Goal: Transaction & Acquisition: Purchase product/service

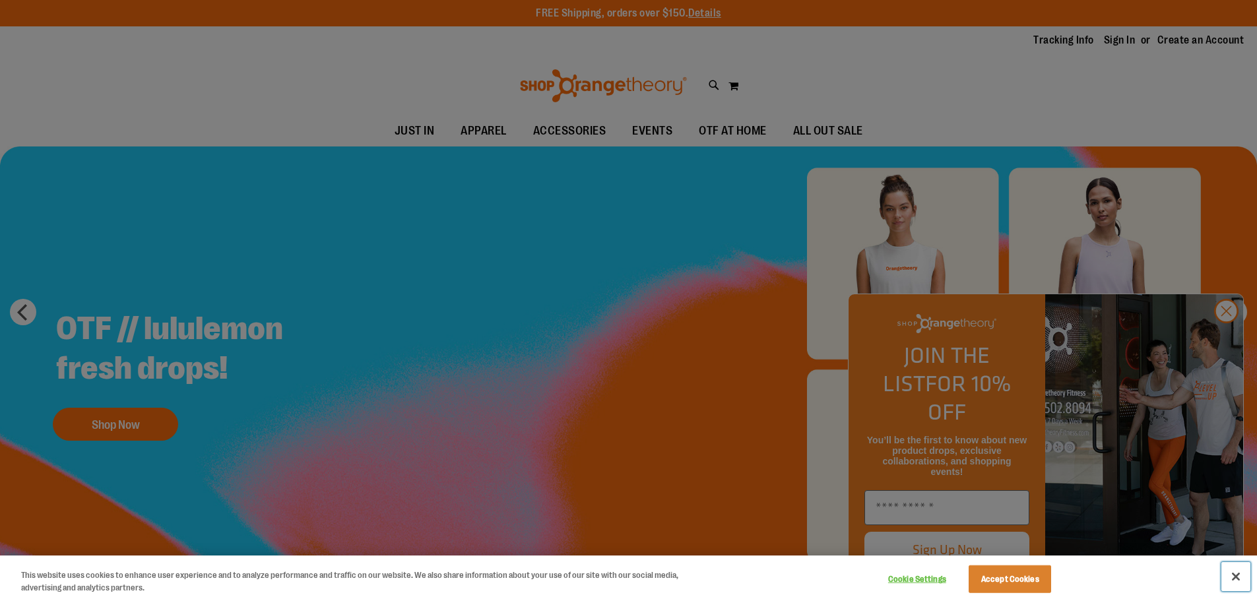
click at [1240, 578] on button "Close" at bounding box center [1236, 576] width 29 height 29
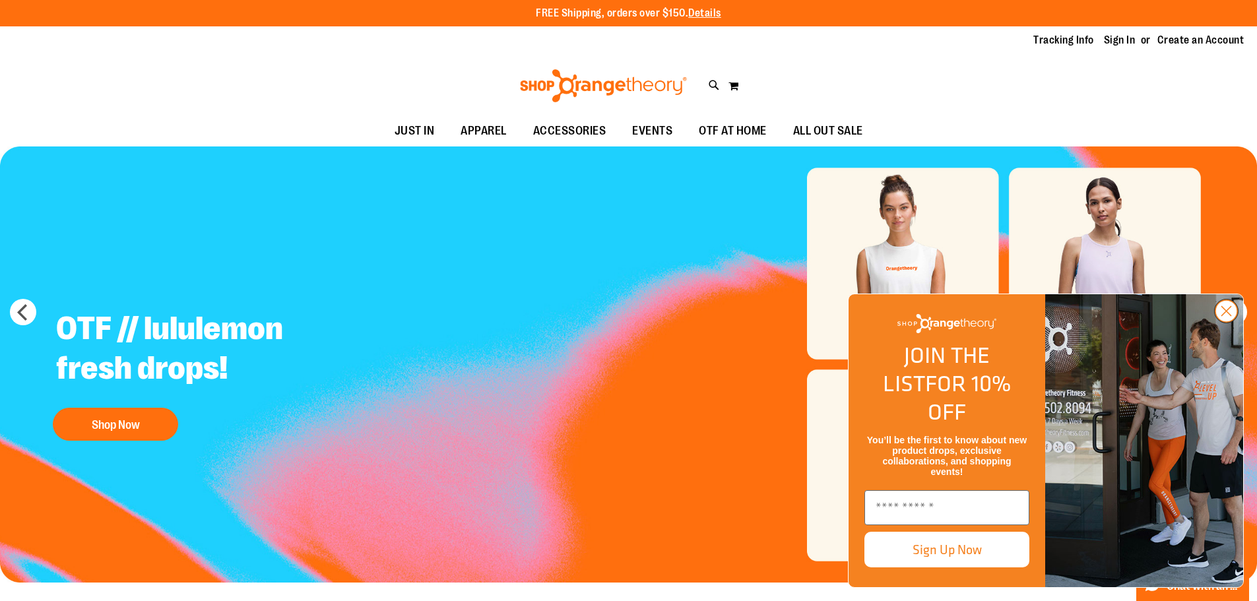
click at [1224, 322] on circle "Close dialog" at bounding box center [1227, 311] width 22 height 22
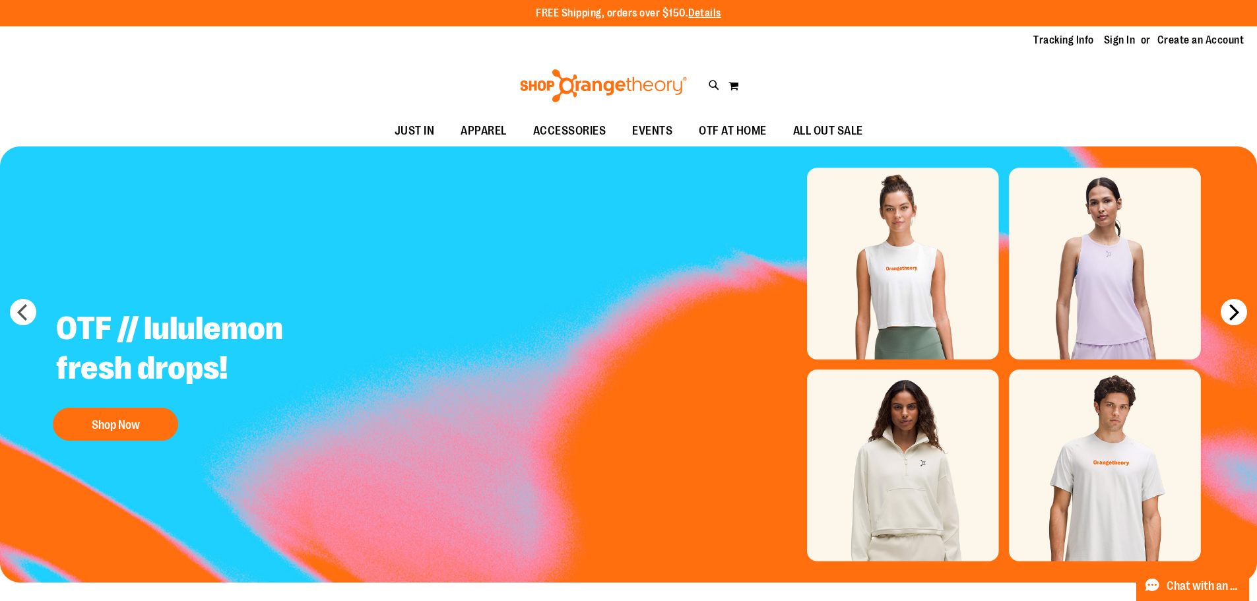
click at [1234, 319] on button "next" at bounding box center [1234, 312] width 26 height 26
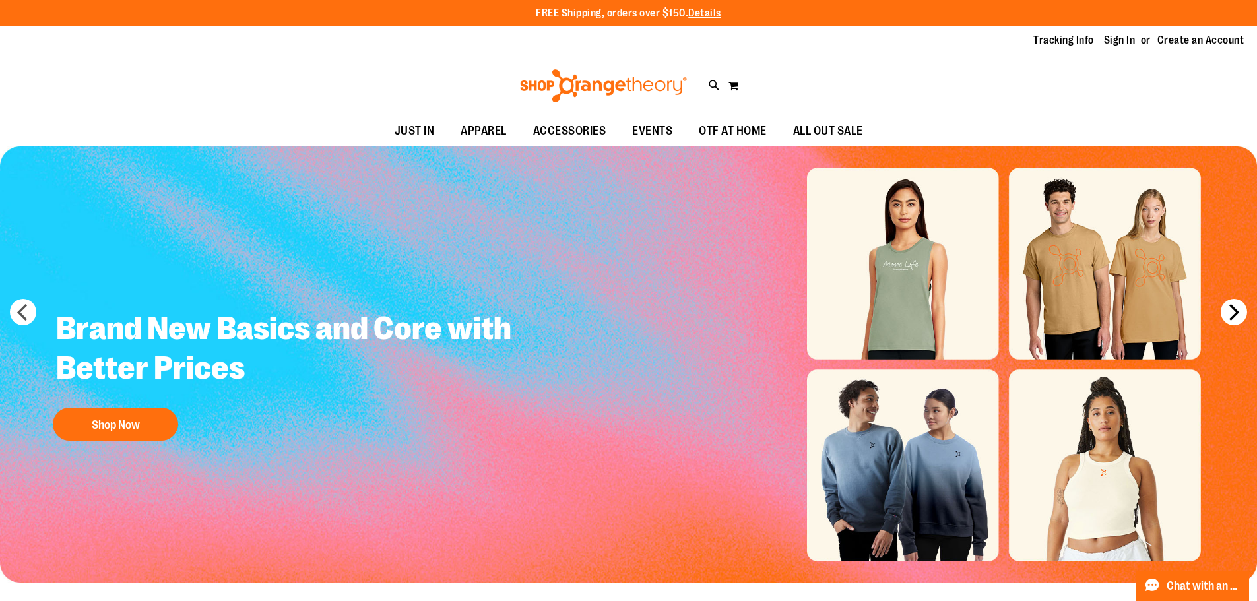
click at [1234, 319] on button "next" at bounding box center [1234, 312] width 26 height 26
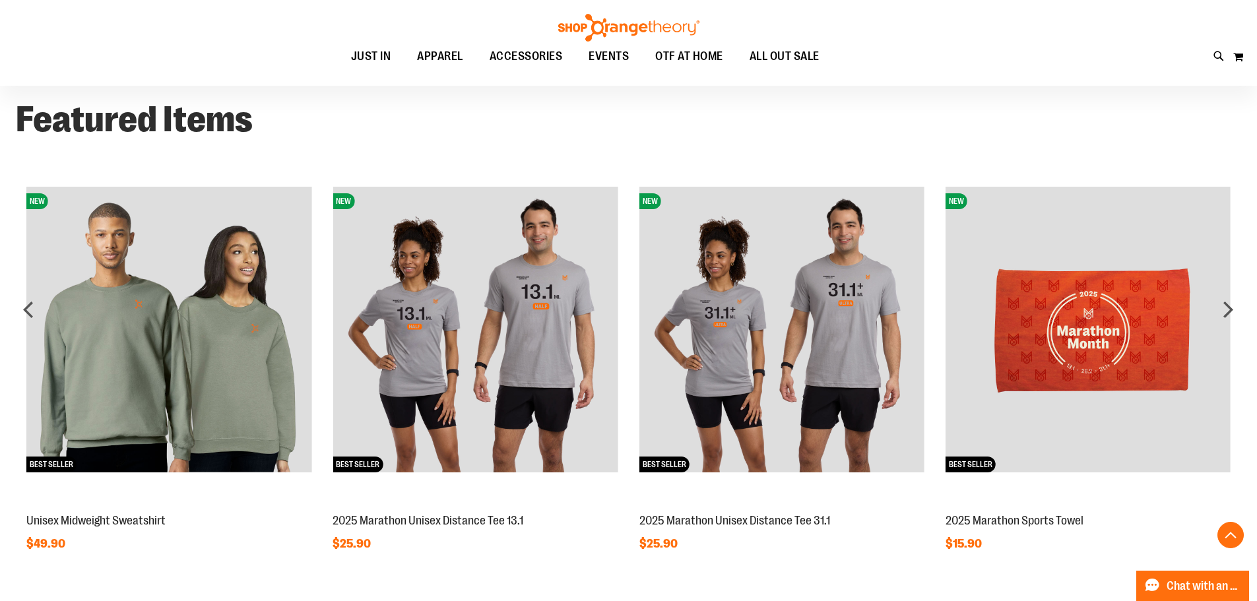
scroll to position [1070, 0]
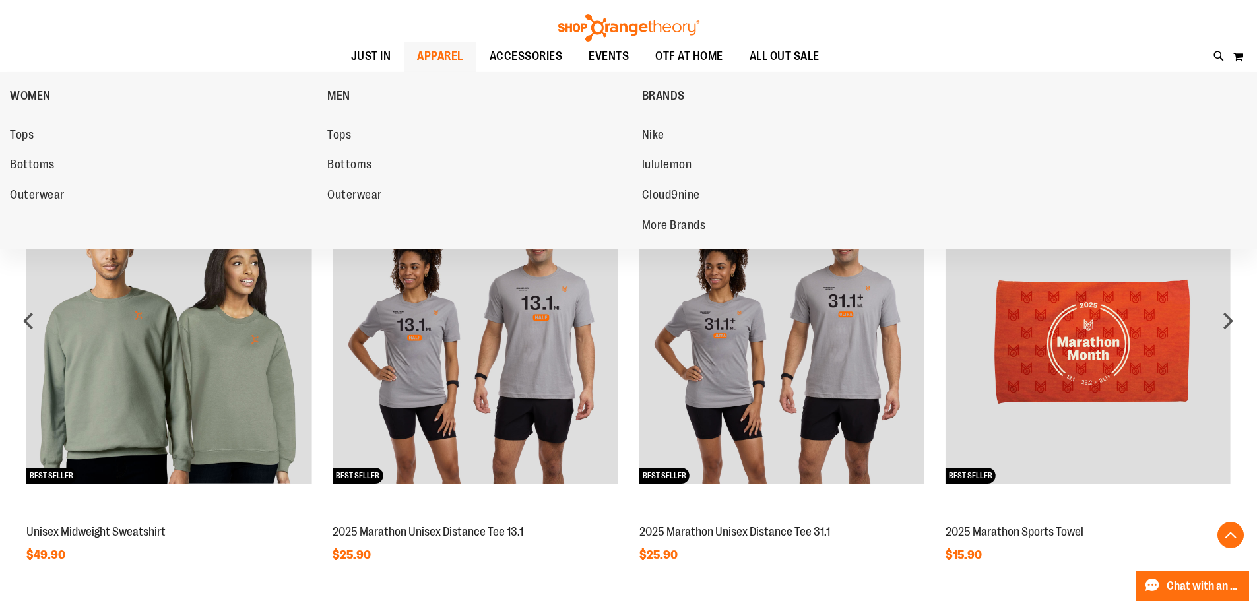
click at [447, 61] on span "APPAREL" at bounding box center [440, 57] width 46 height 30
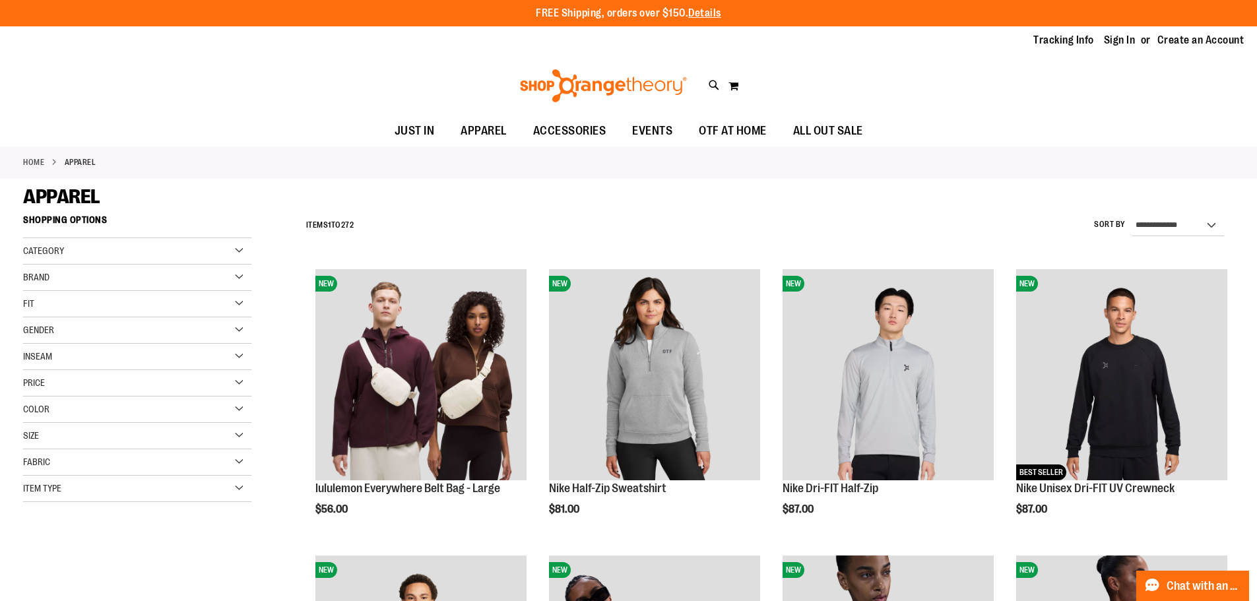
click at [136, 274] on div "Brand" at bounding box center [137, 278] width 228 height 26
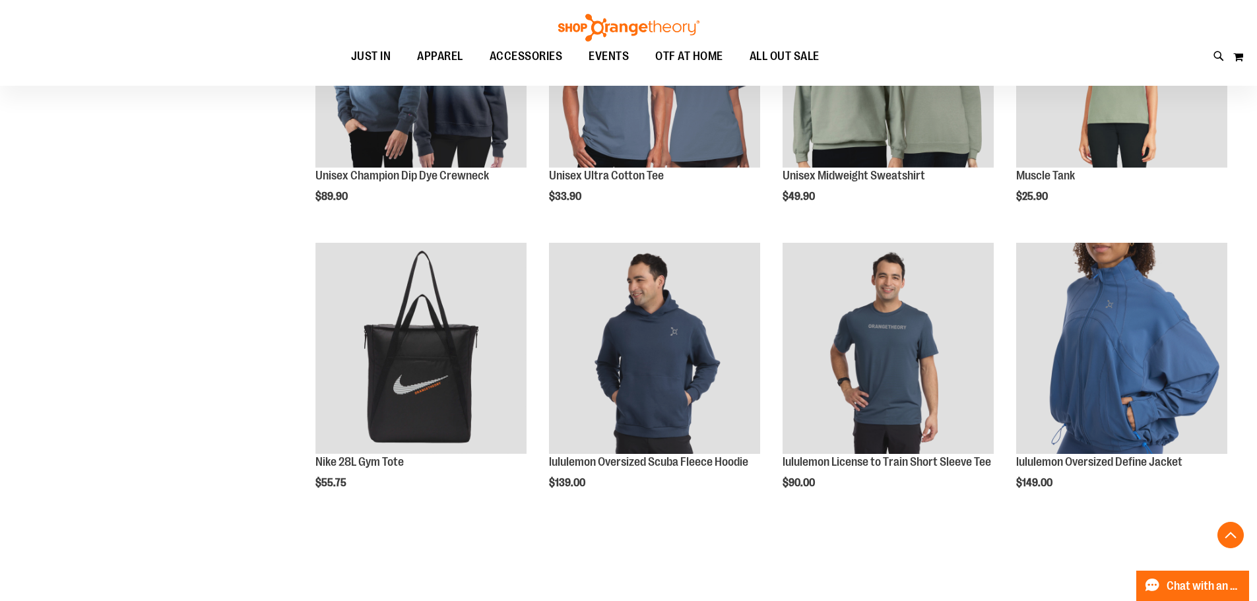
scroll to position [1187, 0]
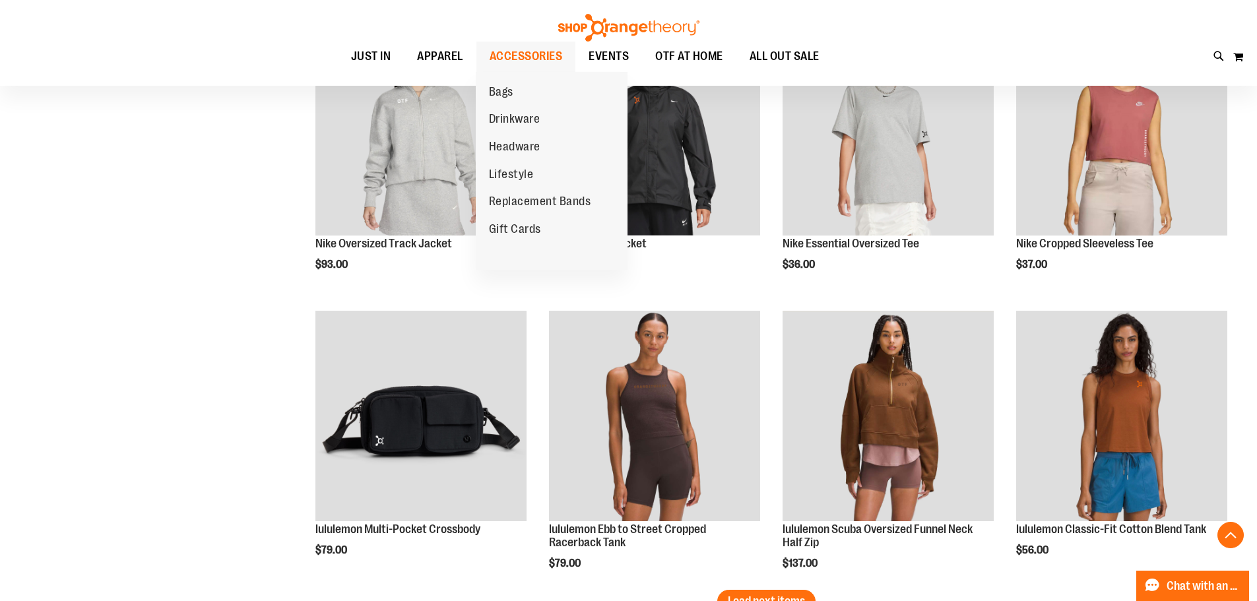
scroll to position [1980, 0]
